Goal: Find specific page/section: Find specific page/section

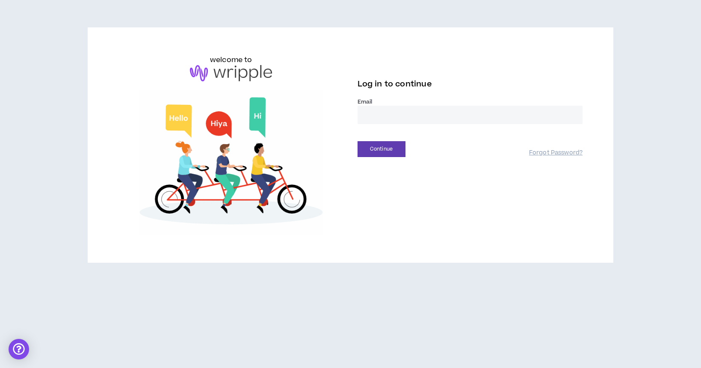
click at [380, 112] on input "email" at bounding box center [470, 115] width 225 height 18
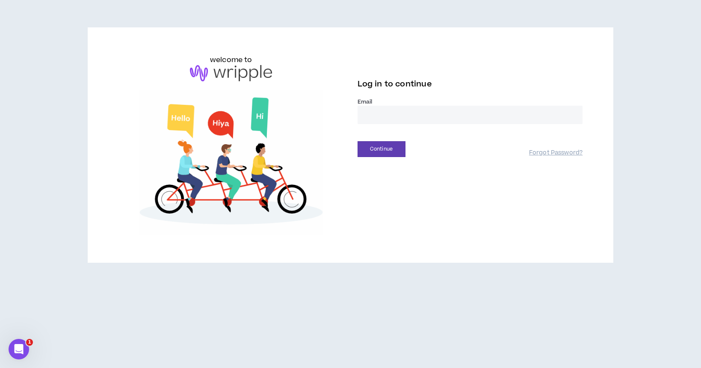
type input "**********"
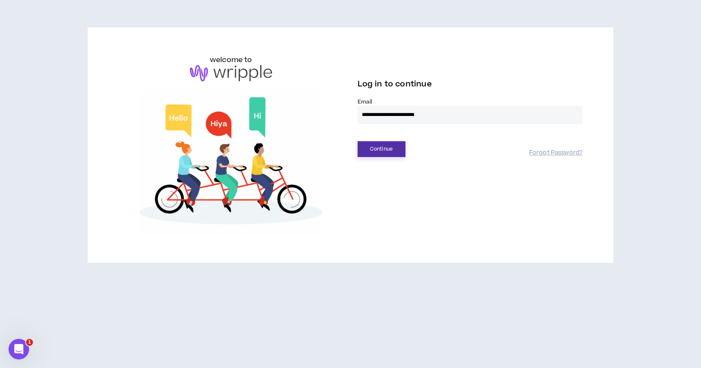
click at [381, 147] on button "Continue" at bounding box center [382, 149] width 48 height 16
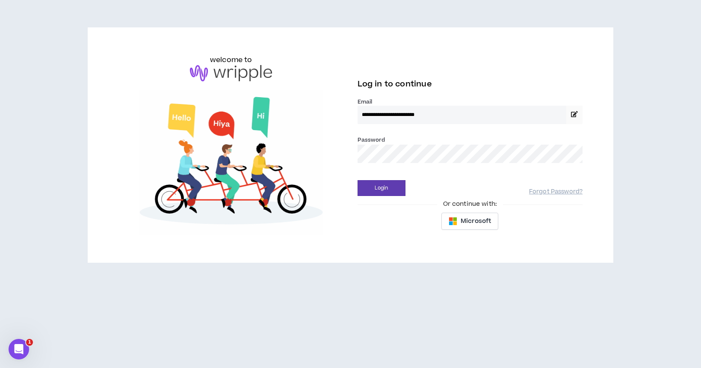
click at [358, 180] on button "Login" at bounding box center [382, 188] width 48 height 16
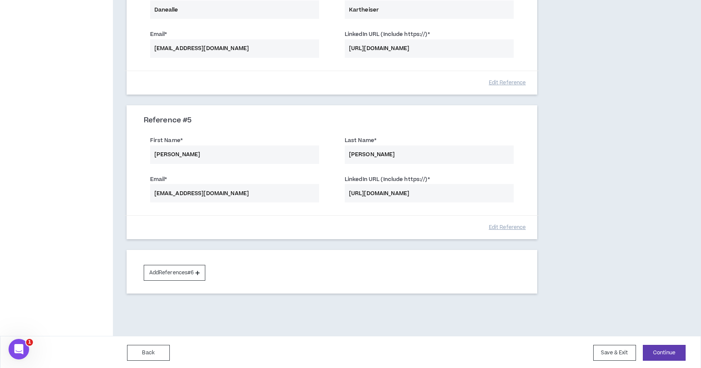
scroll to position [591, 0]
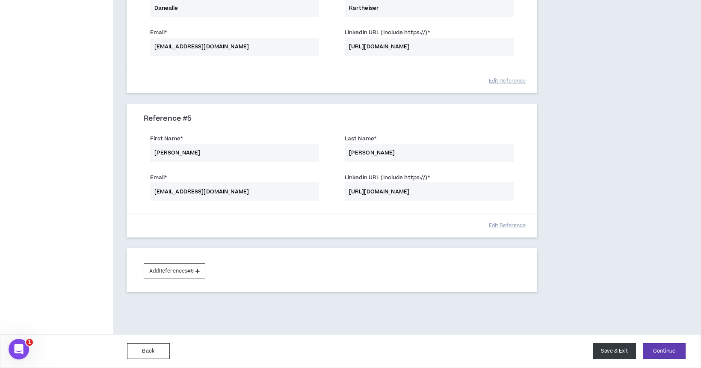
click at [614, 352] on button "Save & Exit" at bounding box center [614, 351] width 43 height 16
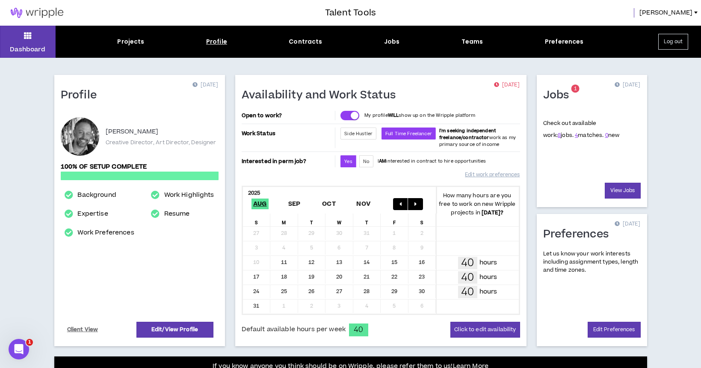
click at [222, 43] on div "Profile" at bounding box center [216, 41] width 21 height 9
select select "*"
select select "US"
select select "*******"
select select "*"
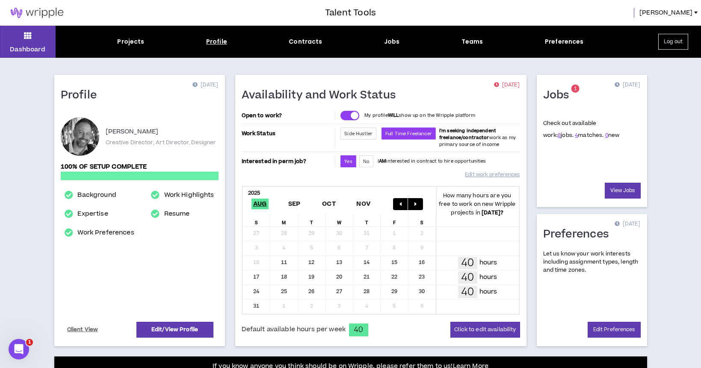
select select "**********"
select select "***"
select select "**********"
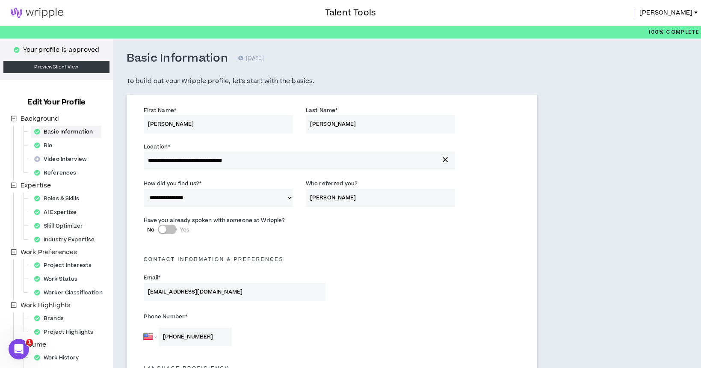
click at [51, 14] on img at bounding box center [37, 13] width 74 height 10
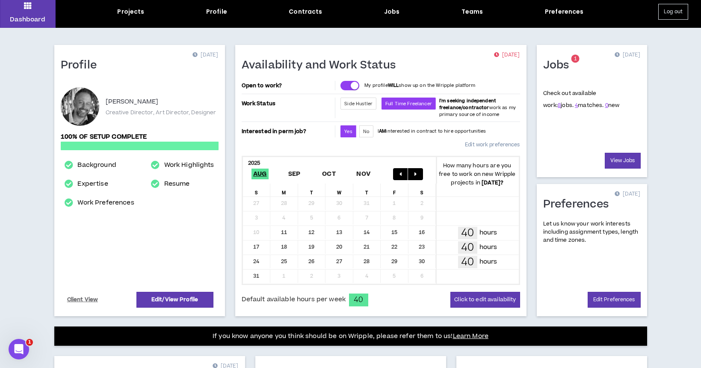
scroll to position [39, 0]
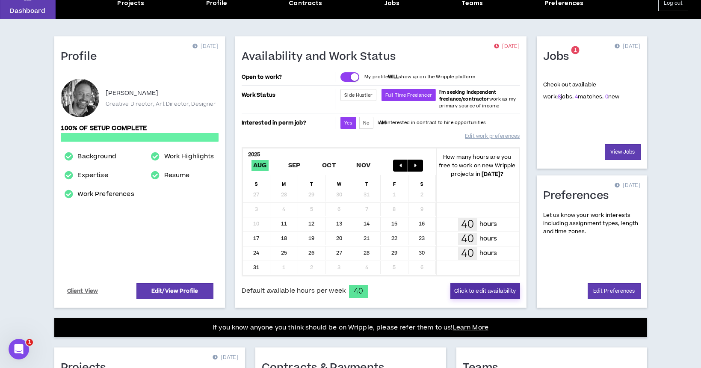
click at [497, 293] on button "Click to edit availability" at bounding box center [484, 291] width 69 height 16
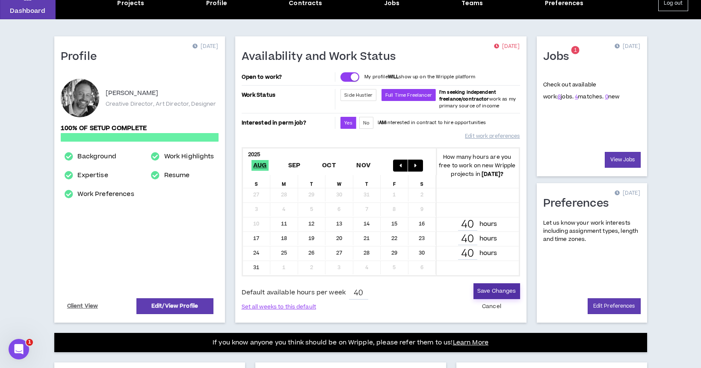
click at [499, 291] on button "Save Changes" at bounding box center [497, 291] width 46 height 16
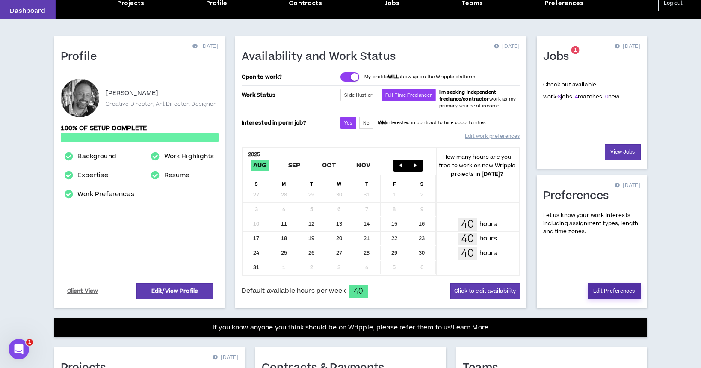
click at [618, 291] on link "Edit Preferences" at bounding box center [614, 291] width 53 height 16
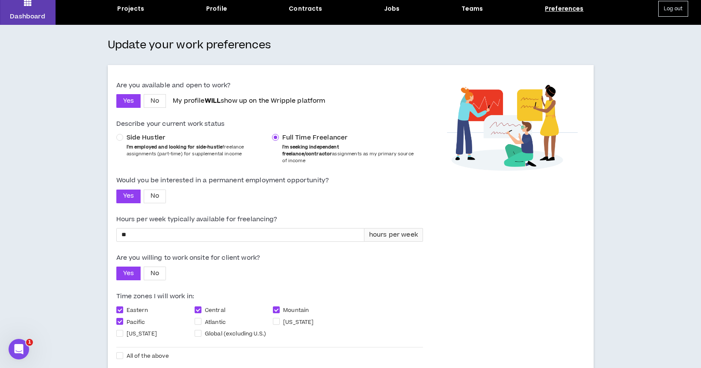
scroll to position [83, 0]
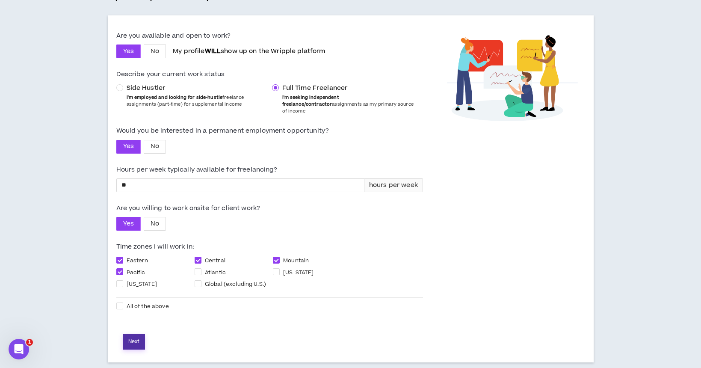
click at [132, 334] on button "Next" at bounding box center [134, 342] width 22 height 16
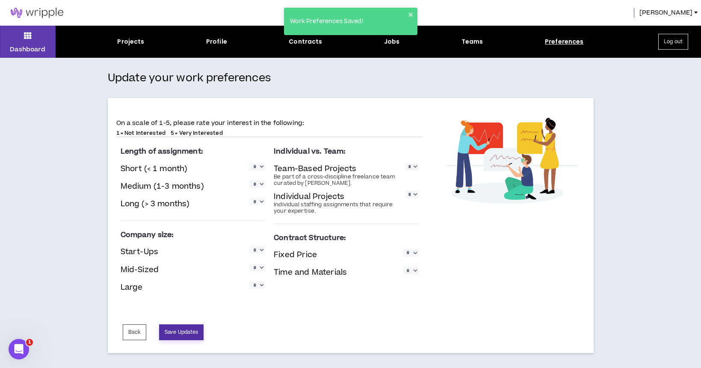
click at [193, 332] on button "Save Updates" at bounding box center [181, 332] width 44 height 16
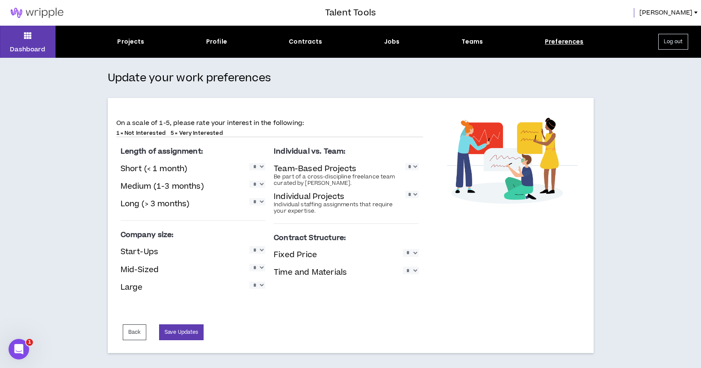
click at [261, 168] on select "* * * * *" at bounding box center [257, 166] width 16 height 7
select select "*"
click at [261, 184] on select "* * * * *" at bounding box center [257, 184] width 16 height 7
select select "*"
click at [263, 201] on select "* * * * *" at bounding box center [257, 201] width 16 height 7
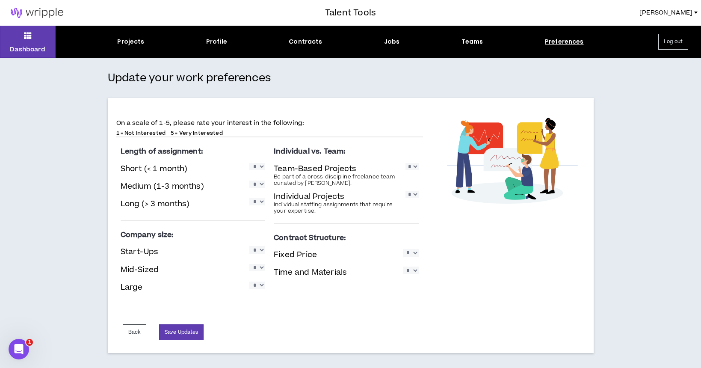
select select "*"
click at [261, 251] on select "* * * * *" at bounding box center [257, 249] width 16 height 7
select select "*"
click at [262, 267] on select "* * * * *" at bounding box center [257, 267] width 16 height 7
select select "*"
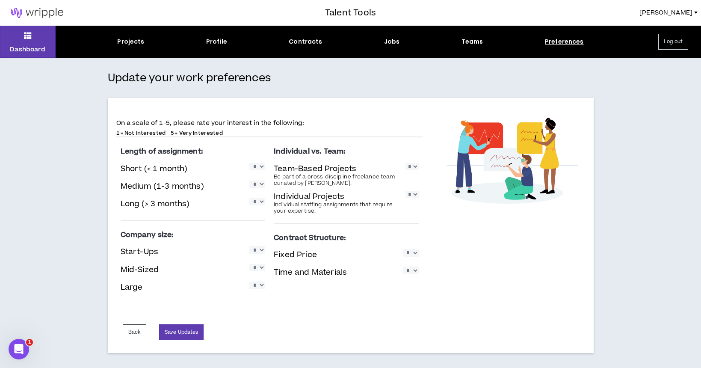
click at [260, 285] on select "* * * * *" at bounding box center [257, 284] width 16 height 7
select select "*"
click at [414, 166] on select "* * * * *" at bounding box center [412, 166] width 13 height 7
select select "*"
click at [415, 194] on select "* * * * *" at bounding box center [412, 194] width 13 height 7
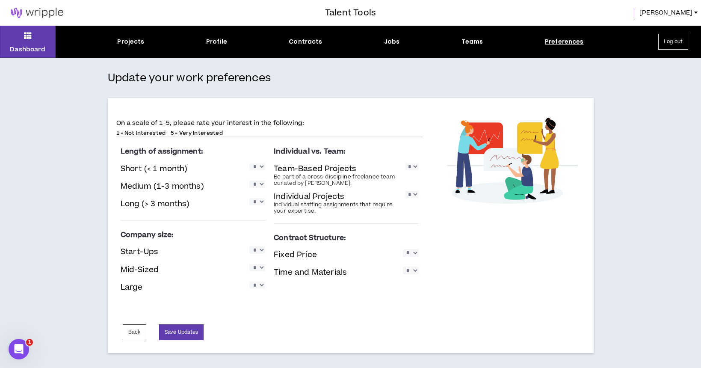
select select "*"
click at [414, 253] on select "* * * * *" at bounding box center [411, 252] width 16 height 7
select select "*"
click at [415, 269] on select "* * * * *" at bounding box center [411, 270] width 16 height 7
select select "*"
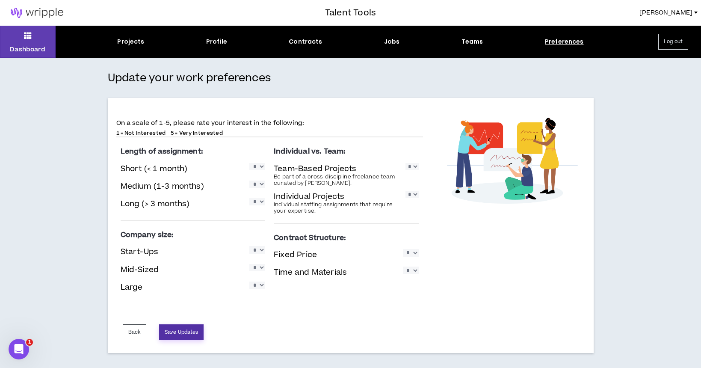
click at [193, 332] on button "Save Updates" at bounding box center [181, 332] width 44 height 16
click at [135, 330] on button "Back" at bounding box center [135, 332] width 24 height 16
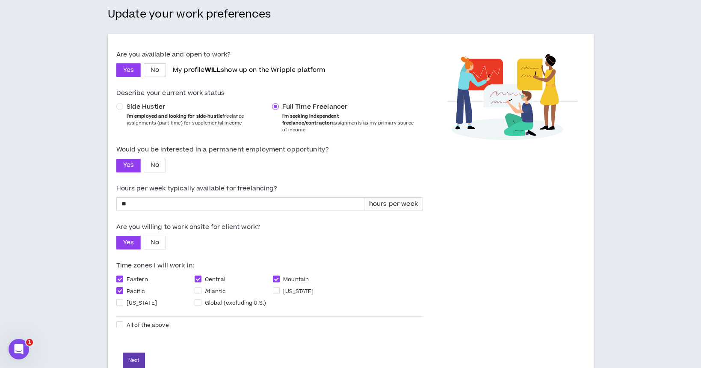
scroll to position [83, 0]
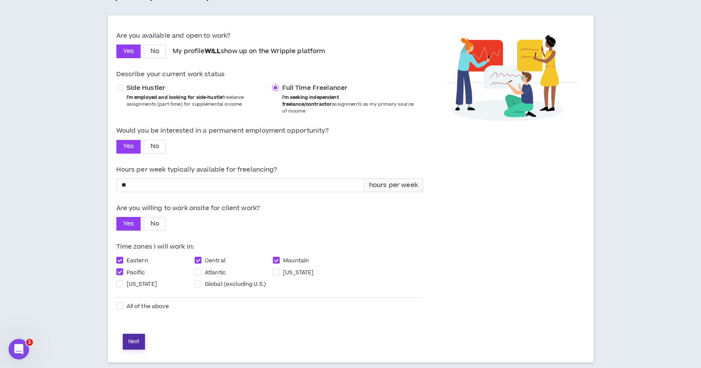
click at [133, 335] on button "Next" at bounding box center [134, 342] width 22 height 16
select select "*"
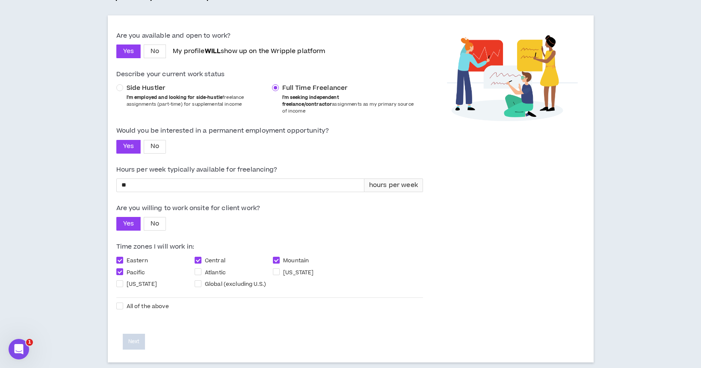
select select "*"
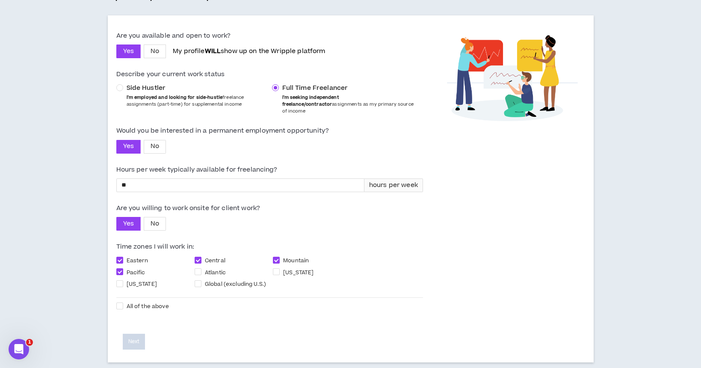
select select "*"
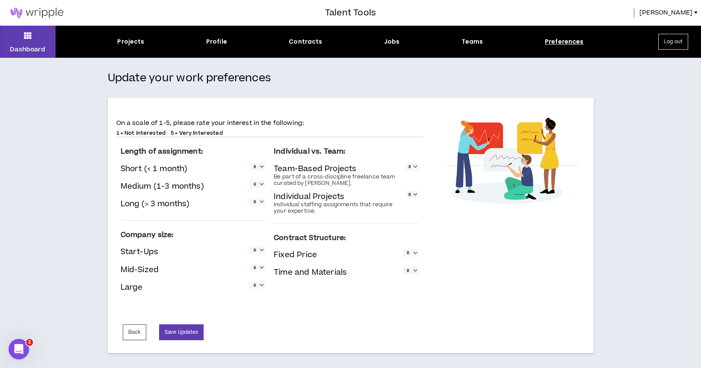
scroll to position [0, 0]
click at [196, 332] on button "Save Updates" at bounding box center [181, 332] width 44 height 16
click at [219, 43] on div "Profile" at bounding box center [216, 41] width 21 height 9
select select "*"
select select "US"
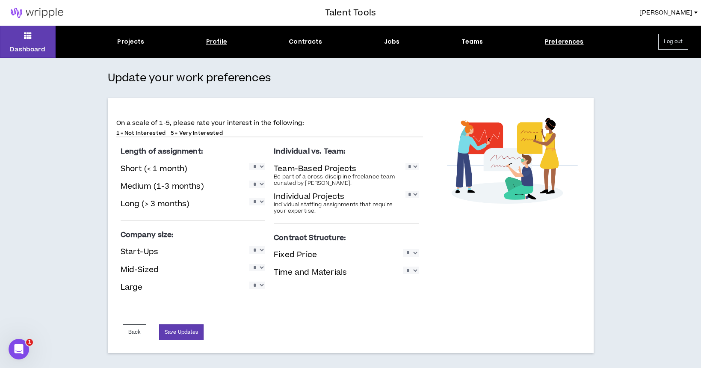
select select "*******"
select select "*"
select select "**********"
select select "***"
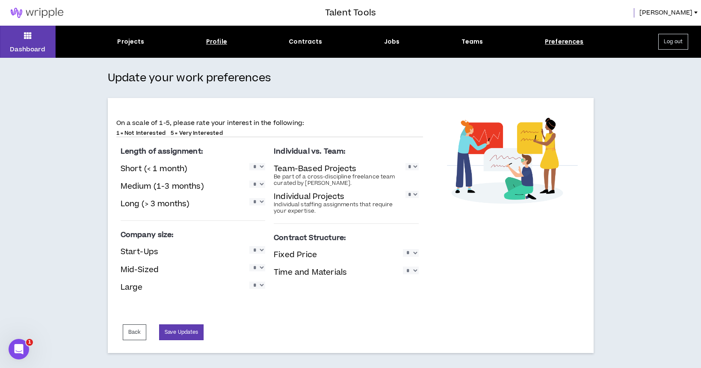
select select "**********"
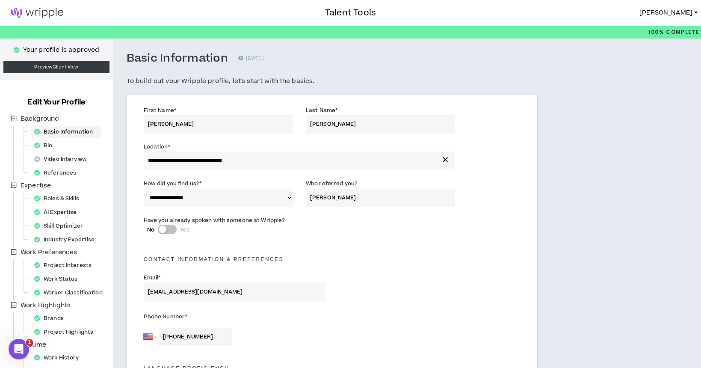
click at [40, 11] on img at bounding box center [37, 13] width 74 height 10
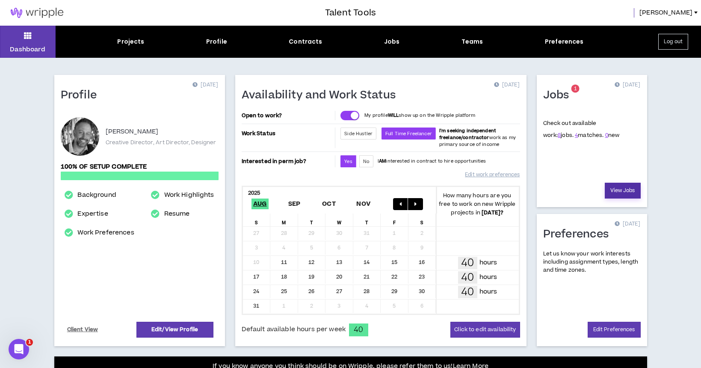
click at [624, 192] on link "View Jobs" at bounding box center [623, 191] width 36 height 16
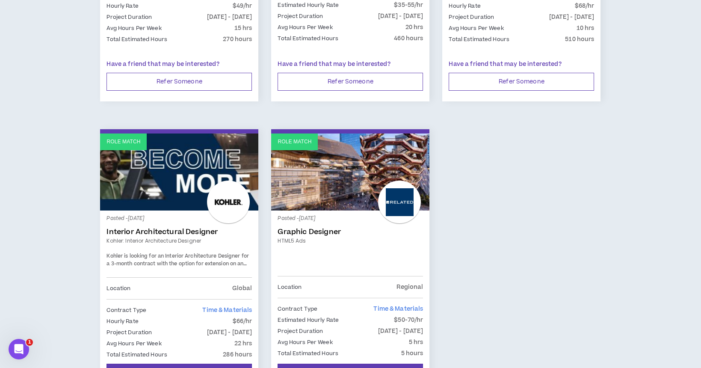
scroll to position [659, 0]
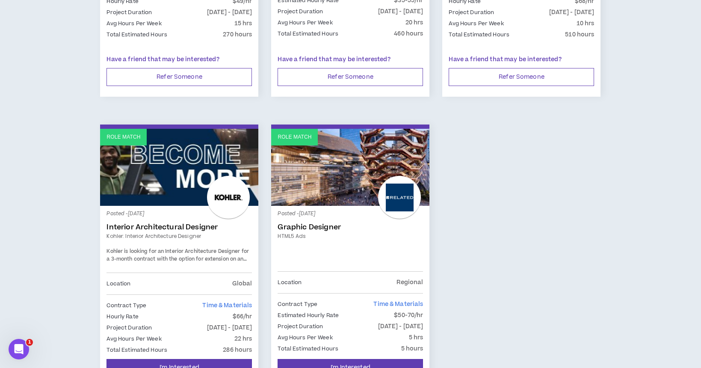
click at [172, 235] on link "Kohler: Interior Architecture Designer" at bounding box center [179, 236] width 145 height 8
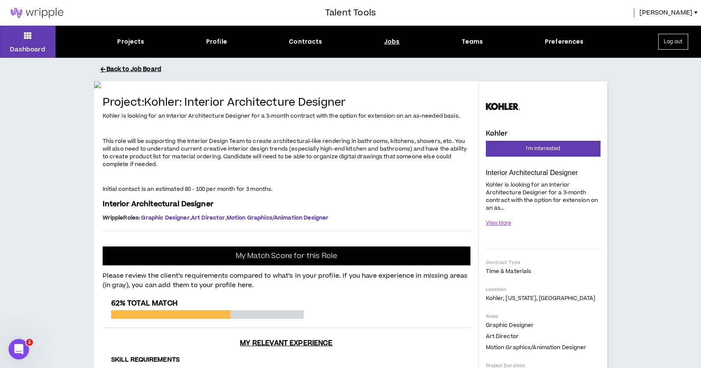
click at [146, 69] on button "Back to Job Board" at bounding box center [357, 69] width 513 height 15
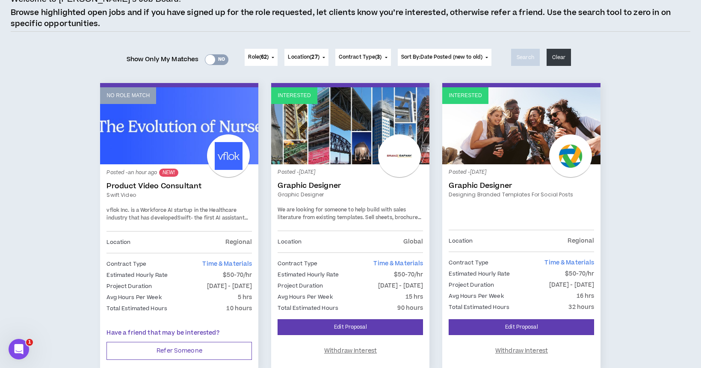
scroll to position [71, 0]
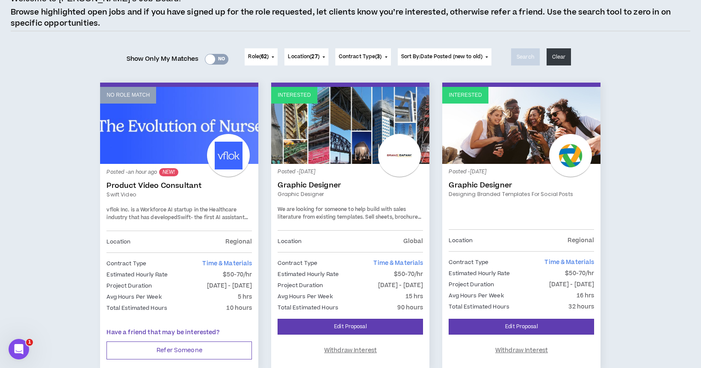
click at [210, 59] on div at bounding box center [210, 59] width 10 height 10
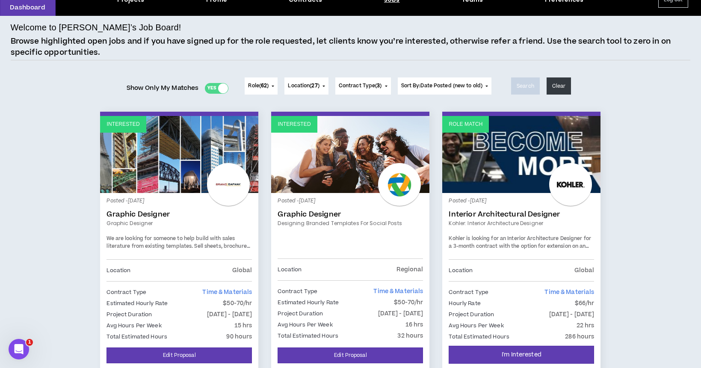
scroll to position [0, 0]
